Goal: Transaction & Acquisition: Purchase product/service

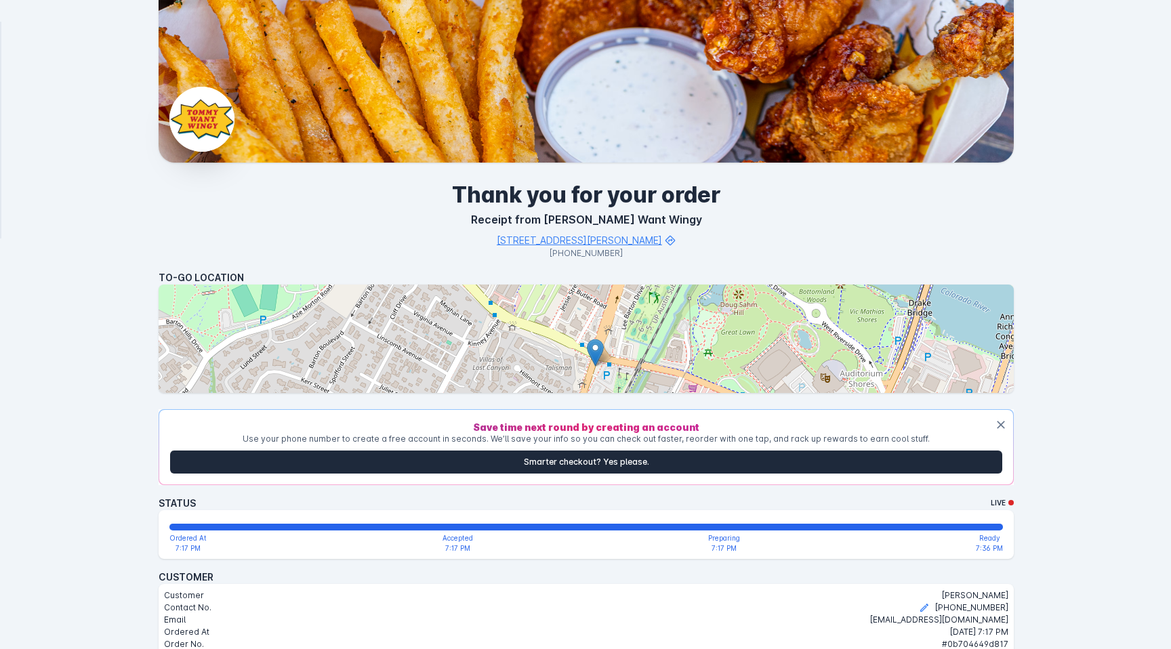
scroll to position [321, 0]
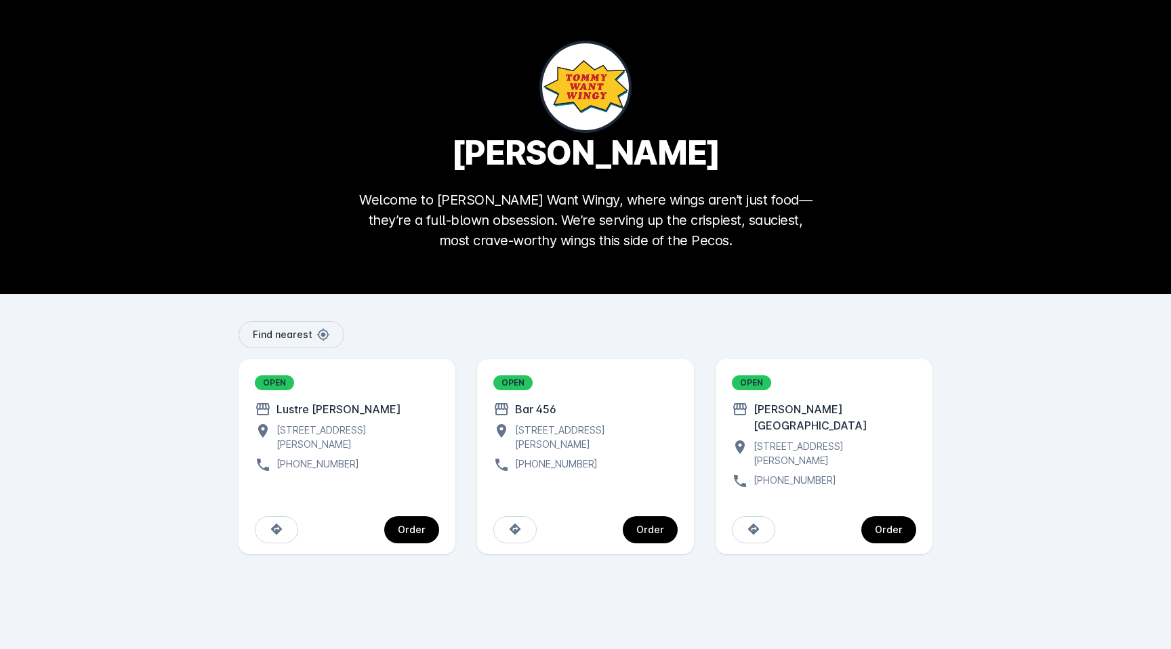
click at [360, 425] on div "[STREET_ADDRESS][PERSON_NAME]" at bounding box center [355, 437] width 168 height 28
click at [398, 513] on span "continue" at bounding box center [411, 529] width 55 height 33
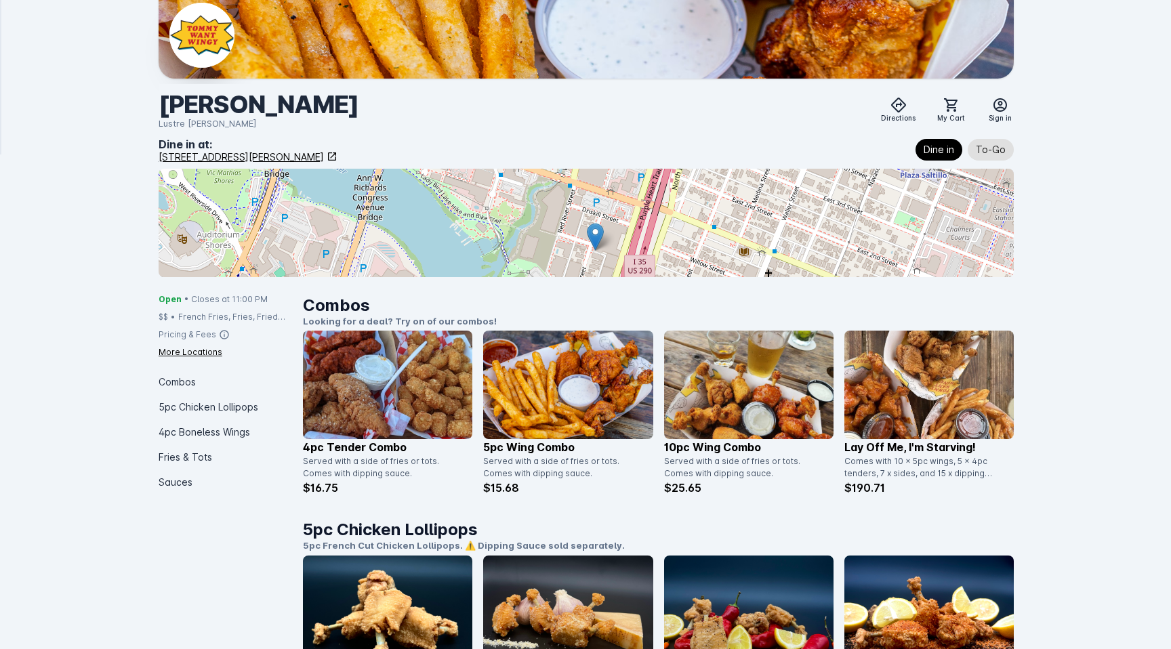
scroll to position [282, 0]
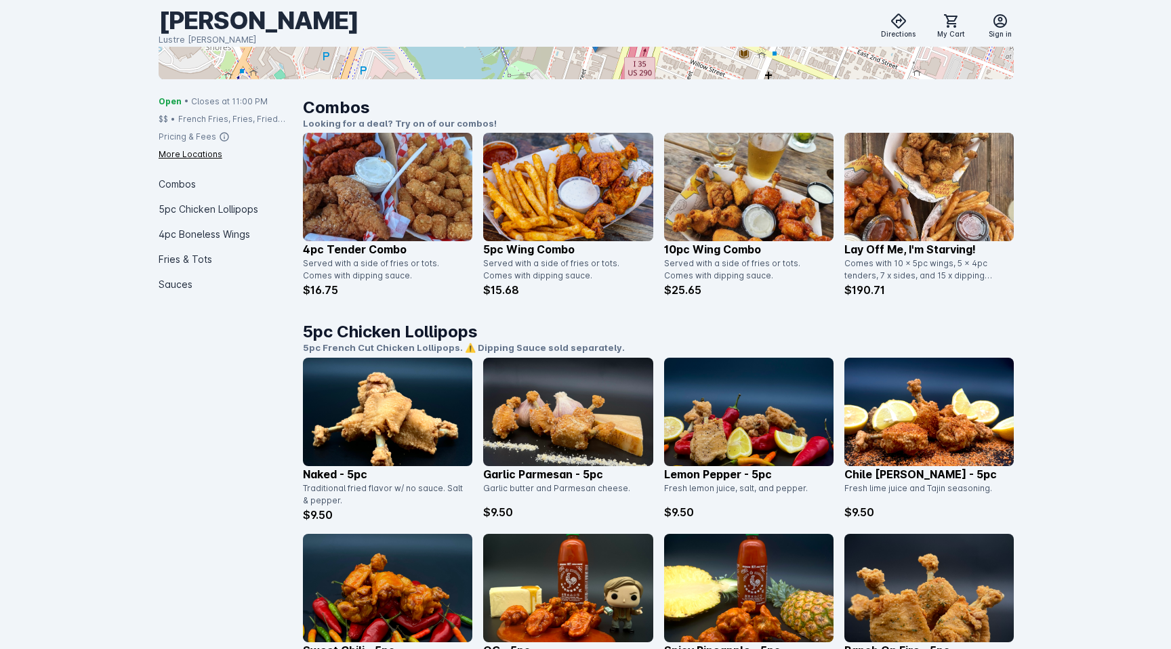
click at [921, 245] on p "Lay off me, I'm starving!" at bounding box center [928, 249] width 169 height 16
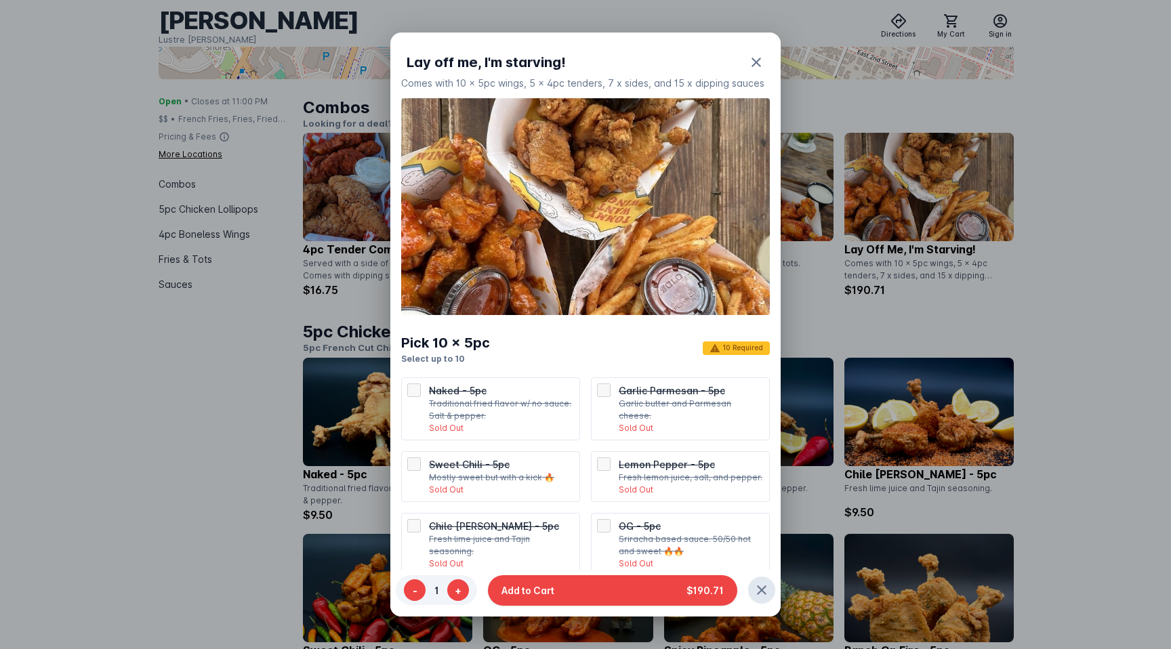
click at [919, 203] on div at bounding box center [585, 324] width 1171 height 649
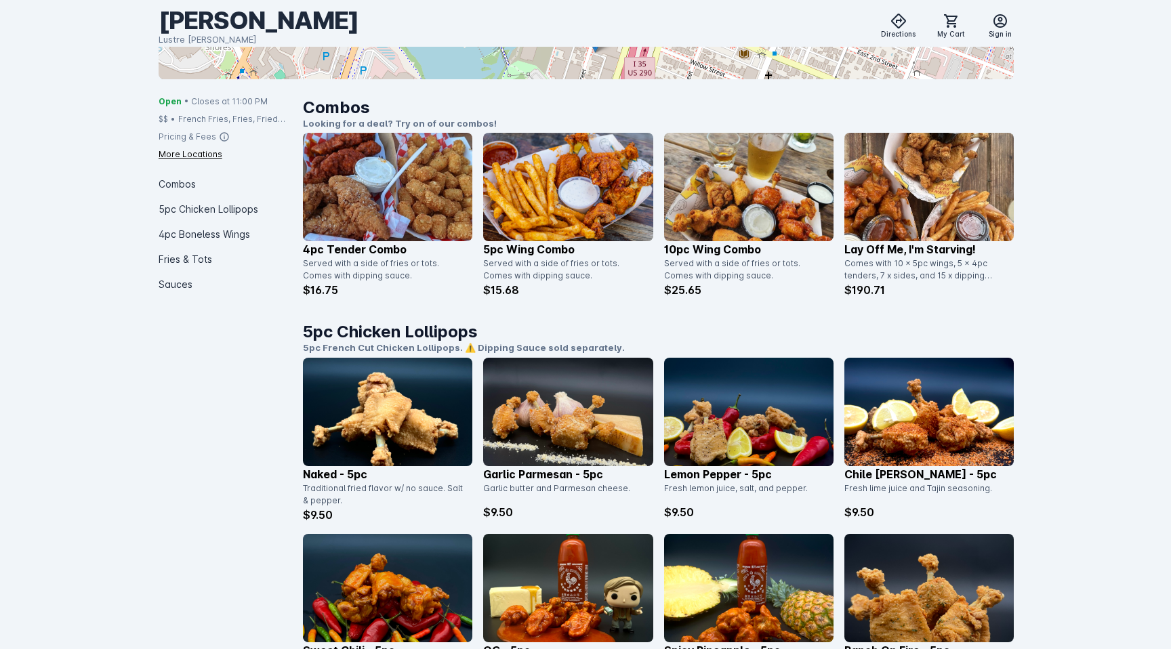
scroll to position [282, 0]
click at [919, 203] on img at bounding box center [928, 187] width 169 height 108
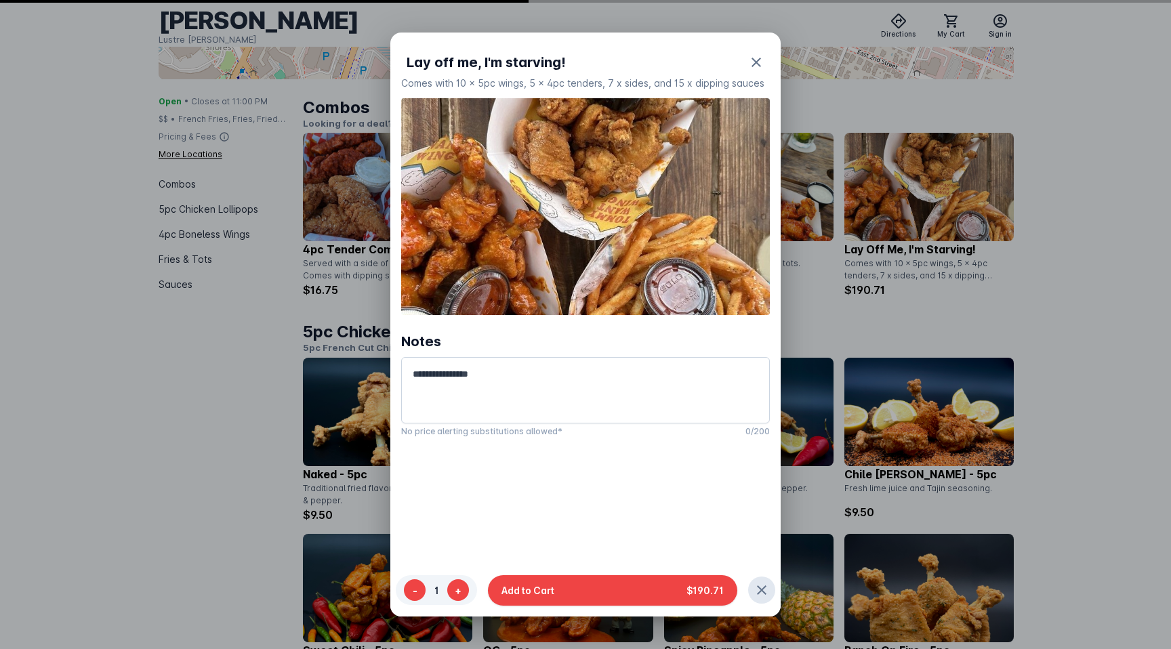
scroll to position [0, 0]
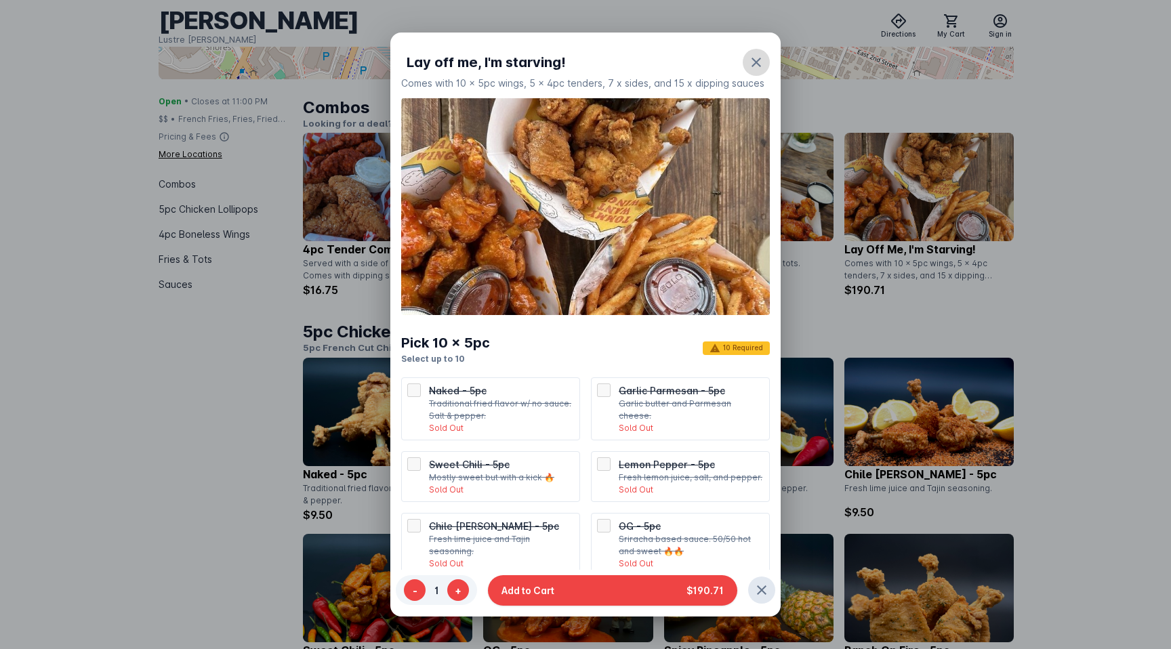
click at [755, 49] on span "button" at bounding box center [756, 62] width 33 height 33
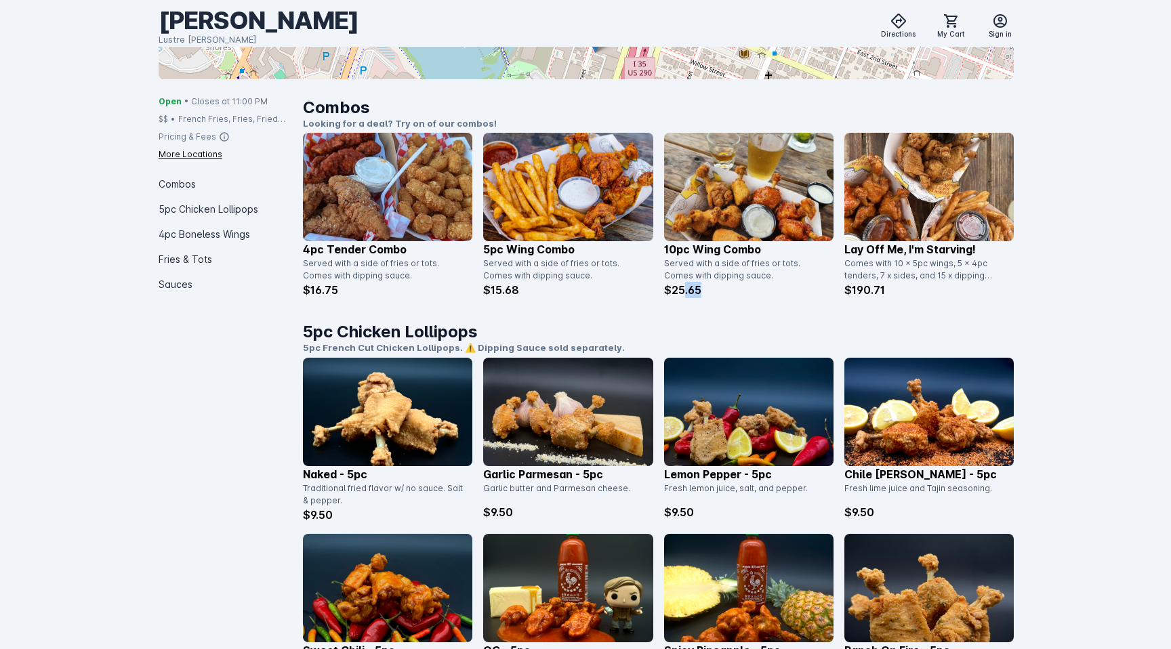
drag, startPoint x: 684, startPoint y: 290, endPoint x: 712, endPoint y: 289, distance: 28.5
click at [712, 289] on p "$25.65" at bounding box center [748, 290] width 169 height 16
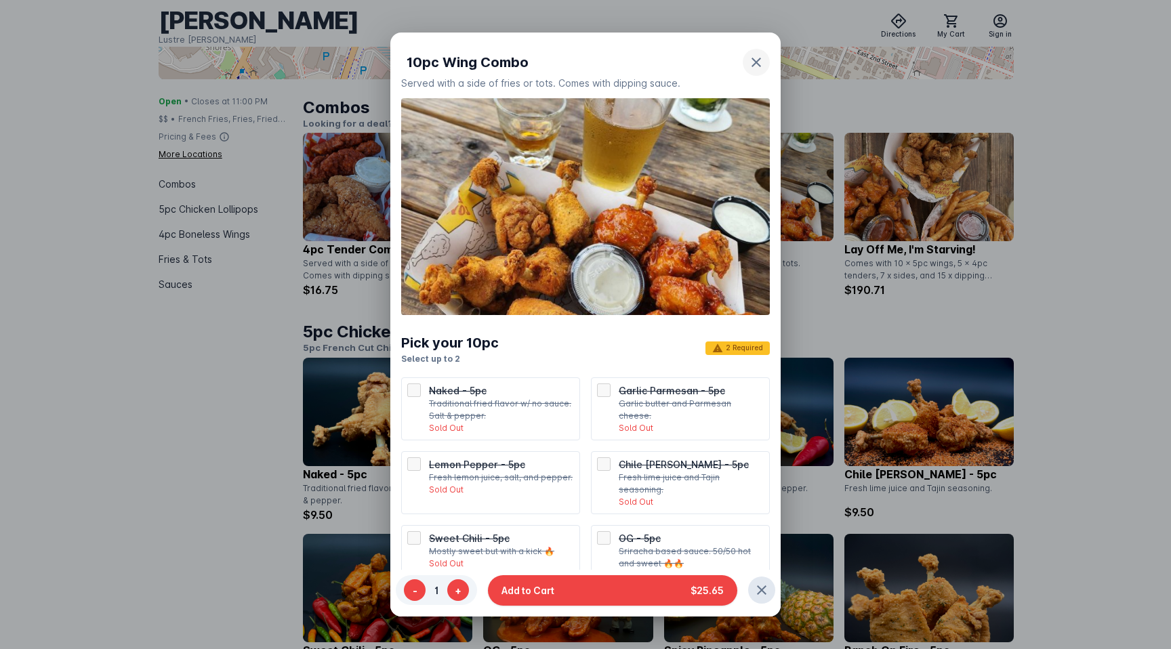
click at [759, 62] on icon "button" at bounding box center [756, 62] width 16 height 16
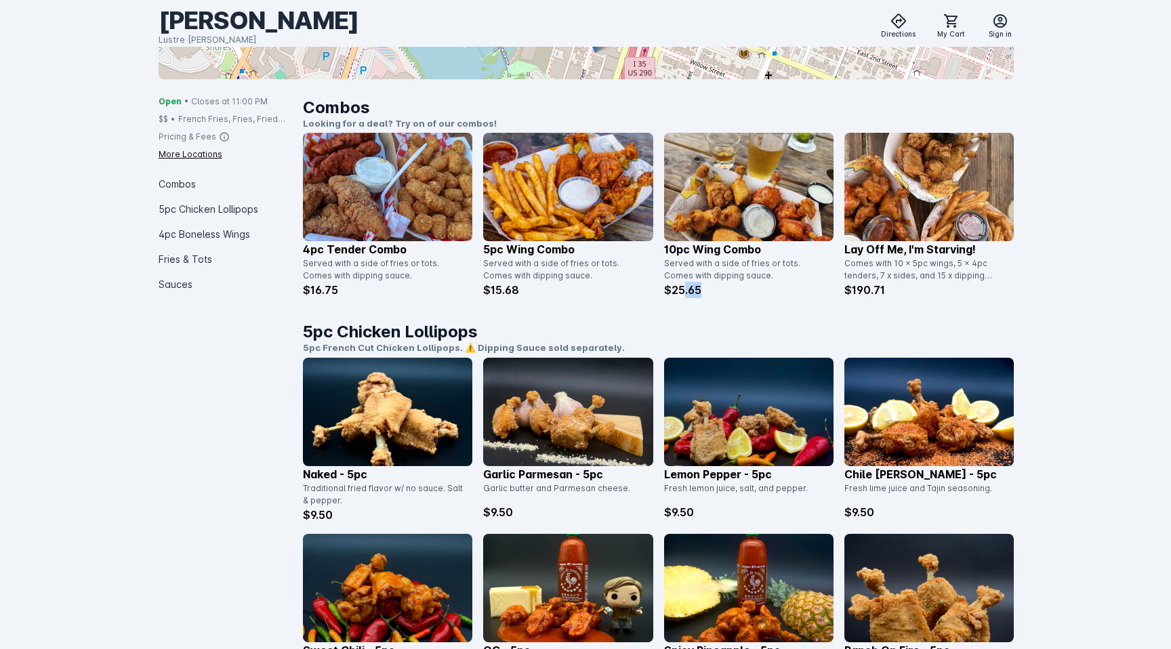
scroll to position [282, 0]
click at [751, 104] on h1 "Combos" at bounding box center [658, 108] width 711 height 24
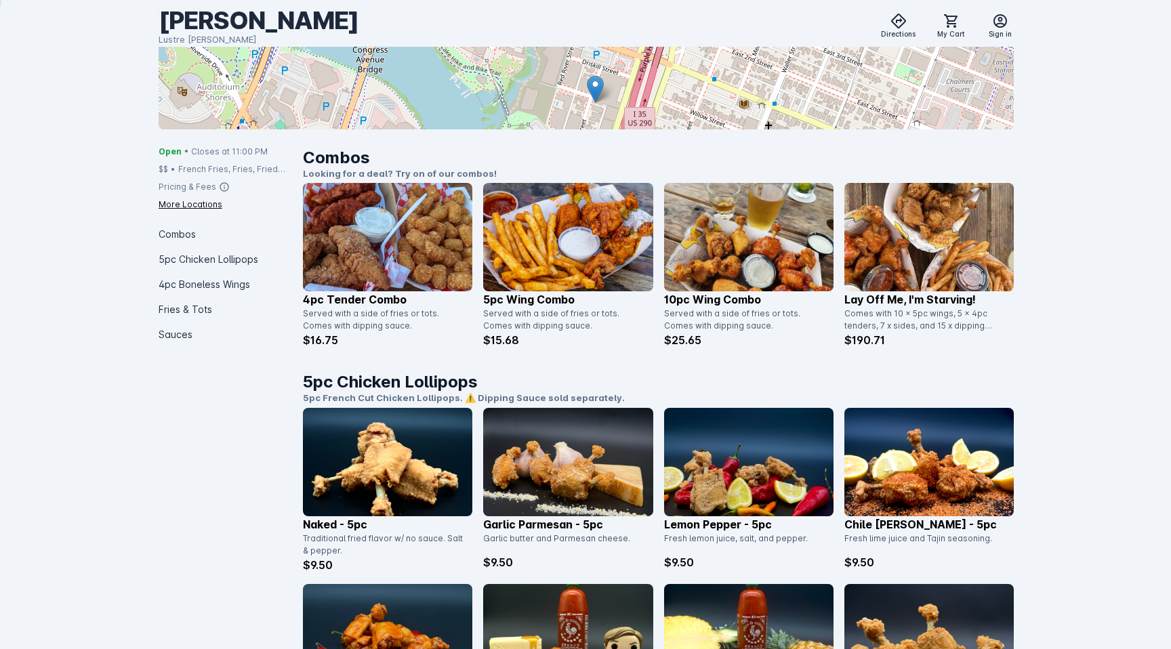
scroll to position [229, 0]
